Goal: Navigation & Orientation: Find specific page/section

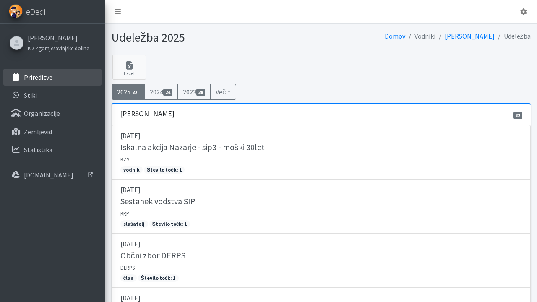
click at [41, 79] on p "Prireditve" at bounding box center [38, 77] width 29 height 8
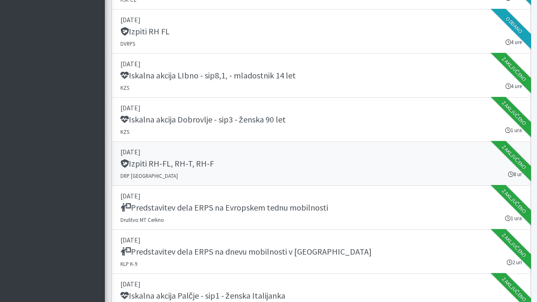
scroll to position [892, 0]
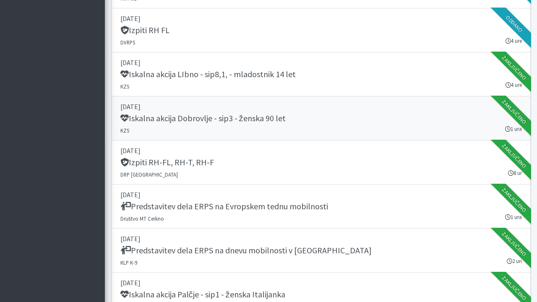
click at [234, 121] on h5 "Iskalna akcija Dobrovlje - sip3 - ženska 90 let" at bounding box center [202, 118] width 165 height 10
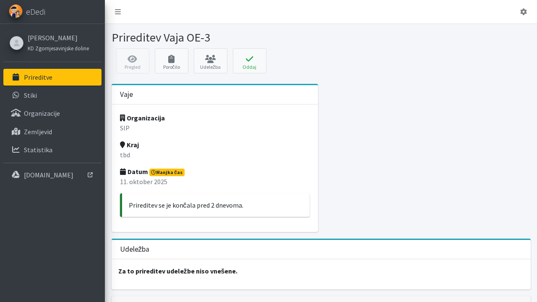
click at [54, 78] on link "Prireditve" at bounding box center [52, 77] width 98 height 17
